Goal: Task Accomplishment & Management: Use online tool/utility

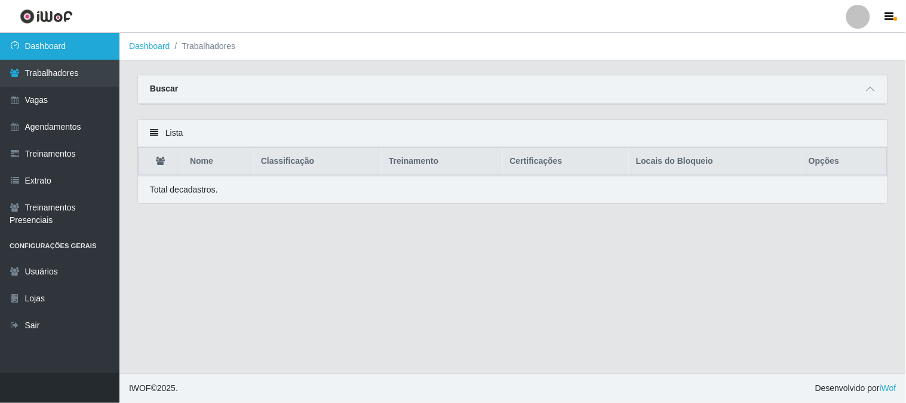
click at [75, 57] on link "Dashboard" at bounding box center [59, 46] width 119 height 27
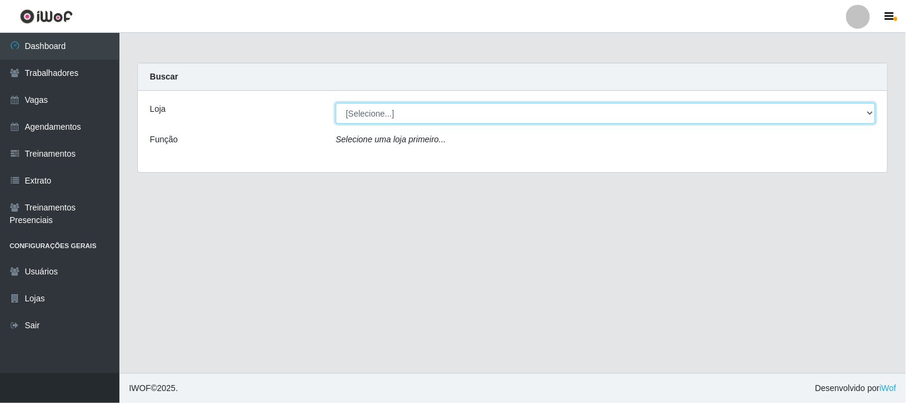
click at [404, 116] on select "[Selecione...] Sapore D'italia" at bounding box center [606, 113] width 540 height 21
select select "266"
click at [336, 103] on select "[Selecione...] Sapore D'italia" at bounding box center [606, 113] width 540 height 21
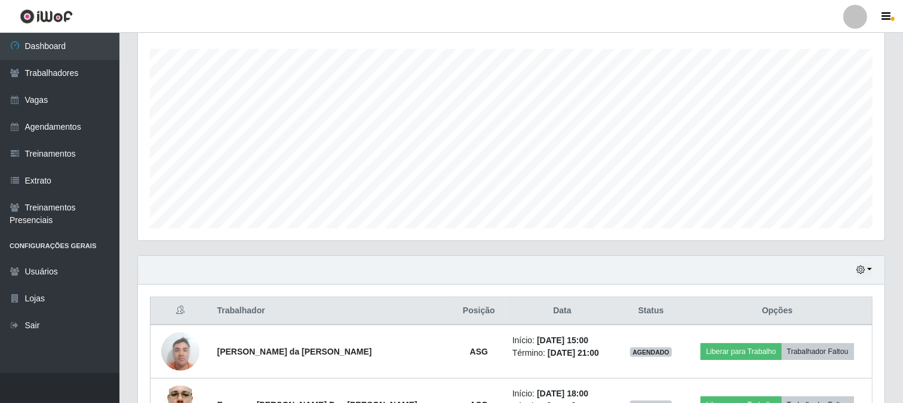
scroll to position [284, 0]
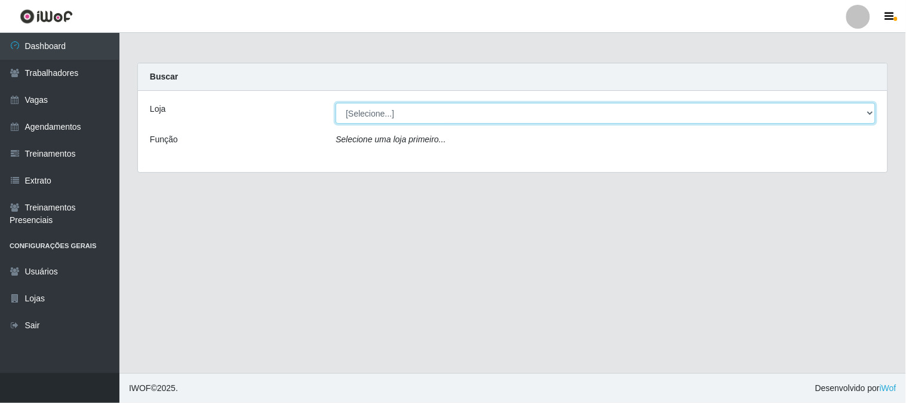
drag, startPoint x: 439, startPoint y: 110, endPoint x: 439, endPoint y: 121, distance: 10.7
click at [439, 110] on select "[Selecione...] Sapore D'italia" at bounding box center [606, 113] width 540 height 21
select select "266"
click at [336, 103] on select "[Selecione...] Sapore D'italia" at bounding box center [606, 113] width 540 height 21
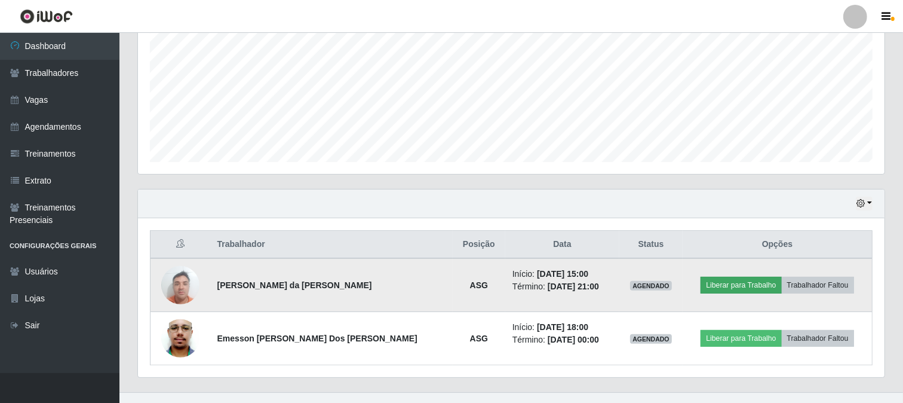
scroll to position [284, 0]
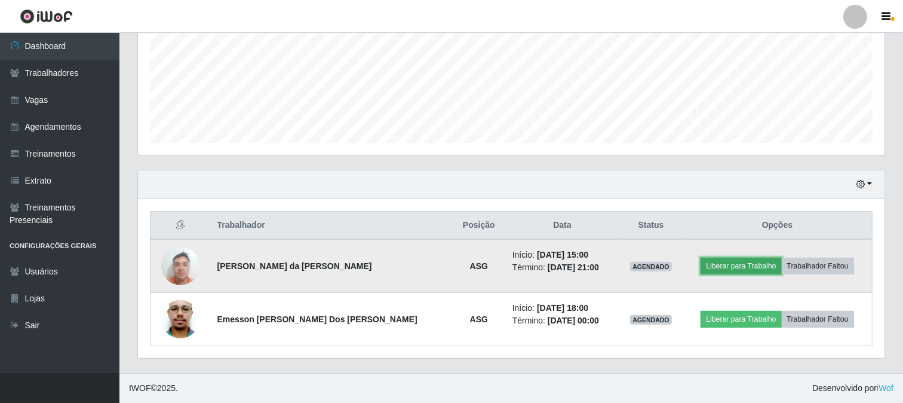
click at [720, 269] on button "Liberar para Trabalho" at bounding box center [740, 265] width 81 height 17
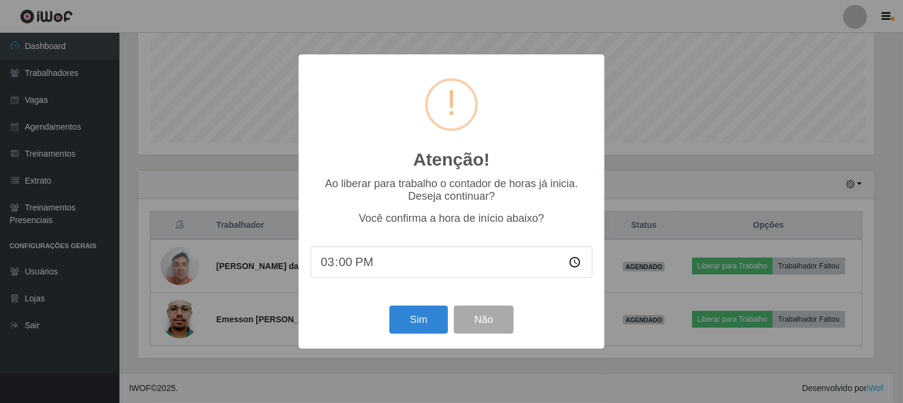
scroll to position [247, 739]
click at [414, 321] on button "Sim" at bounding box center [420, 319] width 58 height 28
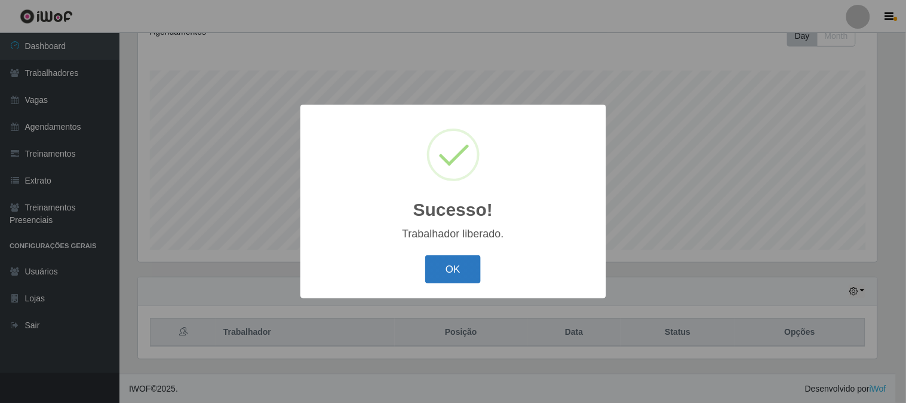
click at [456, 271] on button "OK" at bounding box center [453, 269] width 56 height 28
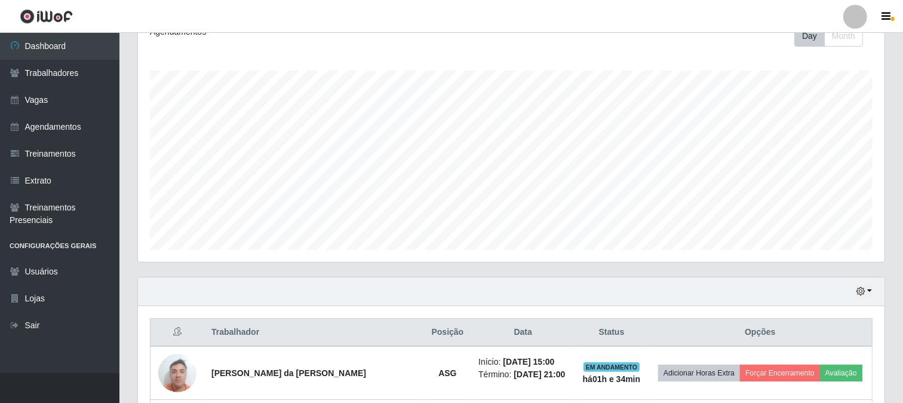
scroll to position [284, 0]
